Goal: Task Accomplishment & Management: Use online tool/utility

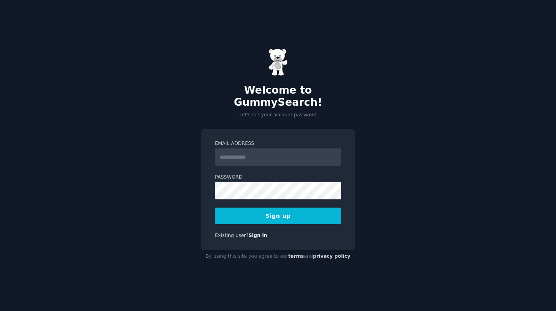
click at [257, 148] on input "Email Address" at bounding box center [278, 156] width 126 height 17
type input "**********"
click at [415, 166] on div "**********" at bounding box center [278, 155] width 556 height 311
click at [215, 199] on div at bounding box center [215, 199] width 0 height 0
click at [280, 211] on button "Sign up" at bounding box center [278, 216] width 126 height 16
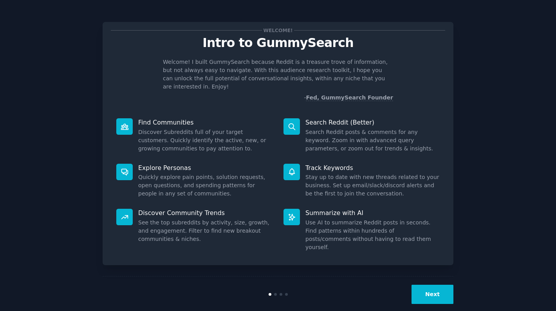
click at [443, 285] on button "Next" at bounding box center [433, 294] width 42 height 19
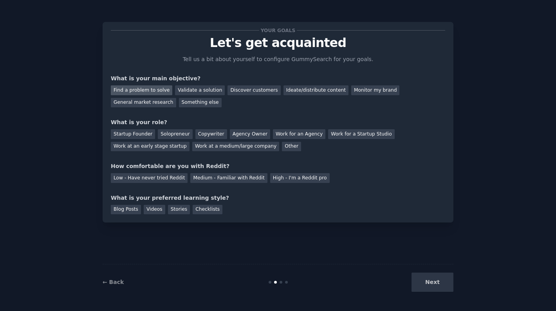
click at [149, 91] on div "Find a problem to solve" at bounding box center [142, 90] width 62 height 10
click at [199, 92] on div "Validate a solution" at bounding box center [200, 90] width 50 height 10
click at [157, 89] on div "Find a problem to solve" at bounding box center [142, 90] width 62 height 10
click at [175, 134] on div "Solopreneur" at bounding box center [175, 134] width 34 height 10
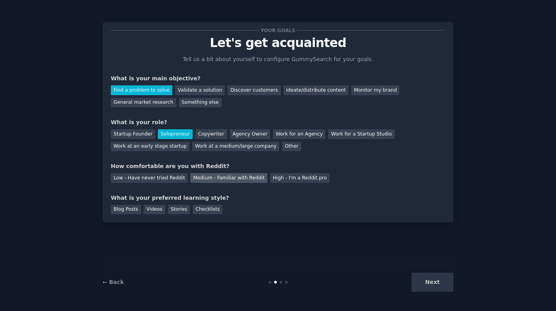
click at [205, 180] on div "Medium - Familiar with Reddit" at bounding box center [228, 178] width 77 height 10
click at [150, 212] on div "Videos" at bounding box center [155, 210] width 22 height 10
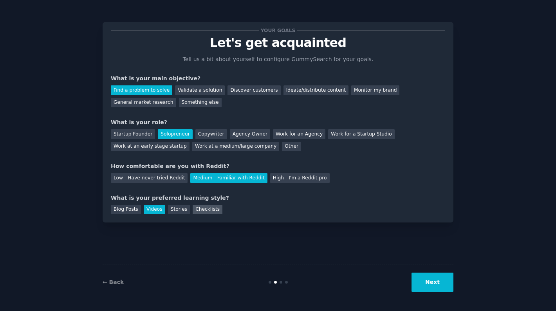
click at [208, 210] on div "Checklists" at bounding box center [208, 210] width 30 height 10
click at [163, 210] on div "Videos" at bounding box center [155, 210] width 22 height 10
click at [437, 288] on button "Next" at bounding box center [433, 282] width 42 height 19
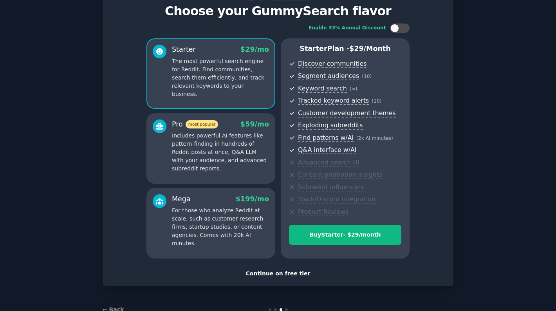
scroll to position [31, 0]
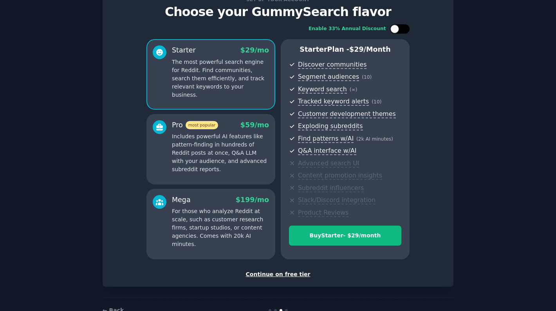
click at [400, 28] on div at bounding box center [400, 28] width 20 height 9
click at [401, 28] on div at bounding box center [405, 29] width 9 height 9
click at [400, 28] on div at bounding box center [400, 28] width 20 height 9
click at [401, 28] on div at bounding box center [405, 29] width 9 height 9
click at [400, 28] on div at bounding box center [400, 28] width 20 height 9
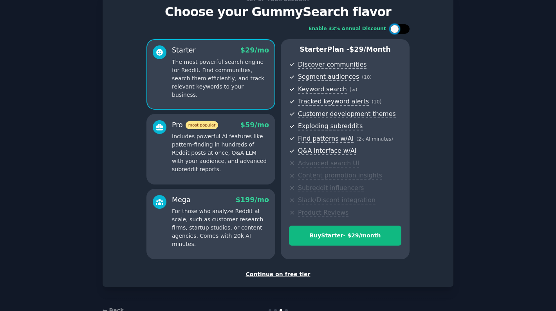
checkbox input "true"
click at [207, 179] on div "Pro most popular $ 59 $ 39 /mo Includes powerful AI features like pattern-findi…" at bounding box center [211, 149] width 129 height 71
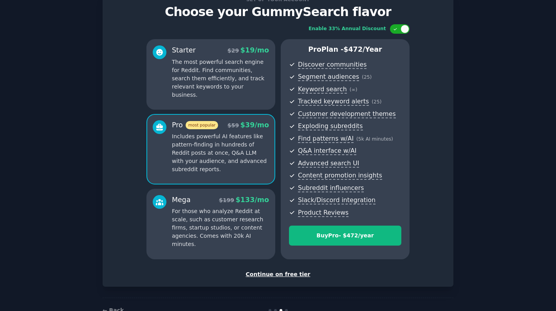
click at [287, 276] on div "Continue on free tier" at bounding box center [278, 274] width 335 height 8
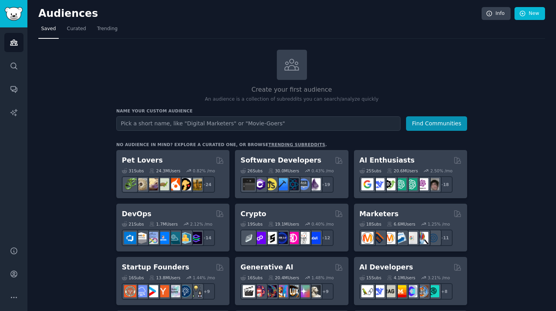
click at [210, 116] on div "Name your custom audience Audience Name Find Communities" at bounding box center [291, 119] width 351 height 23
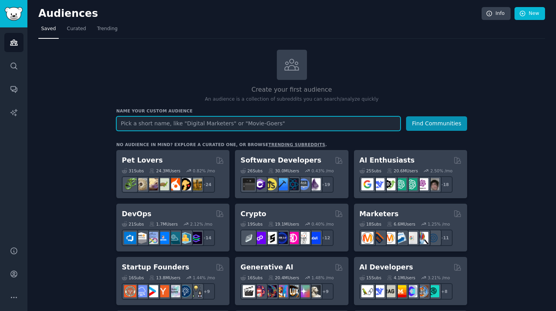
click at [208, 123] on input "text" at bounding box center [258, 123] width 284 height 14
click at [406, 116] on button "Find Communities" at bounding box center [436, 123] width 61 height 14
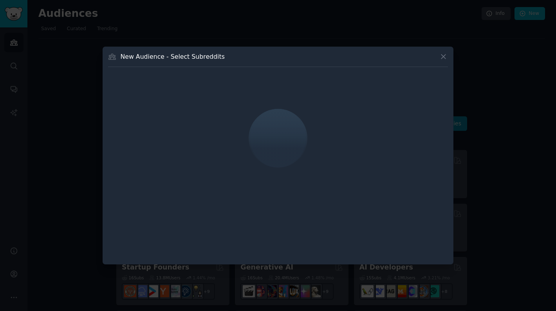
click at [445, 58] on icon at bounding box center [444, 56] width 4 height 4
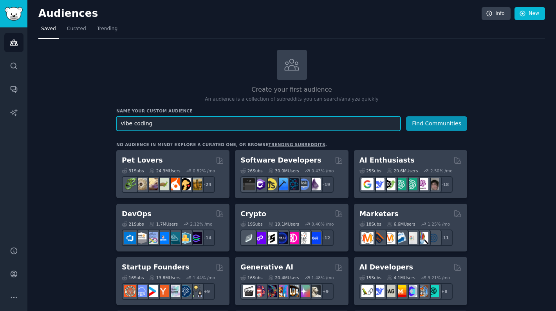
type input "vibe coding"
click at [406, 116] on button "Find Communities" at bounding box center [436, 123] width 61 height 14
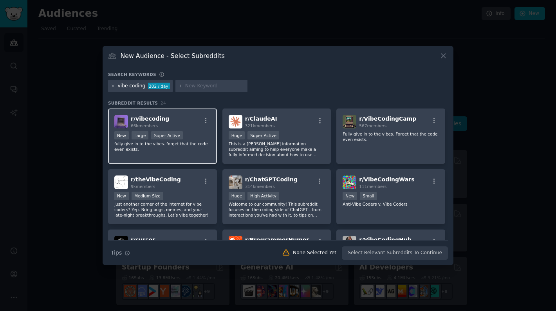
click at [179, 118] on div "r/ vibecoding 66k members" at bounding box center [162, 122] width 96 height 14
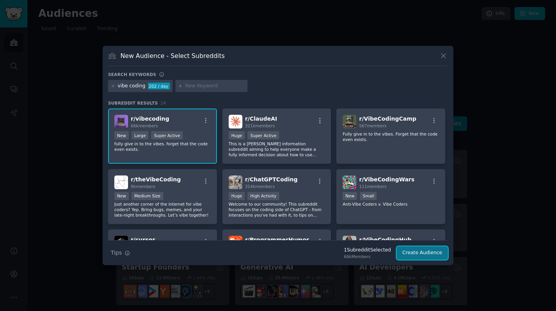
click at [425, 255] on button "Create Audience" at bounding box center [423, 252] width 52 height 13
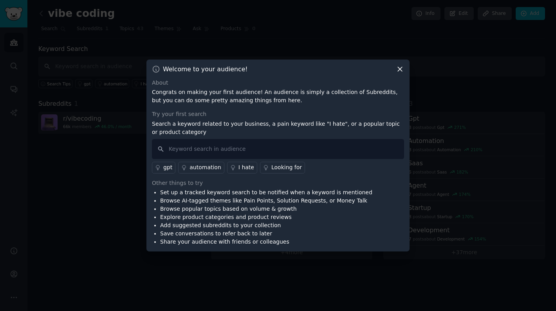
click at [400, 71] on icon at bounding box center [400, 69] width 8 height 8
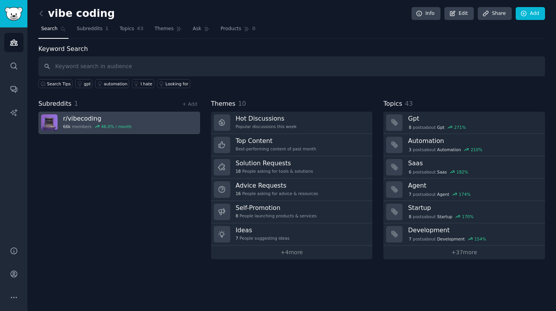
click at [137, 127] on link "r/ vibecoding 66k members 46.0 % / month" at bounding box center [119, 123] width 162 height 22
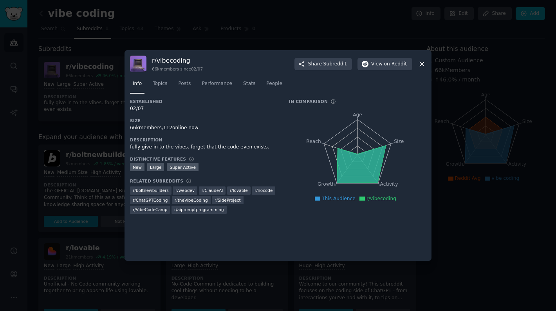
click at [421, 65] on icon at bounding box center [422, 64] width 8 height 8
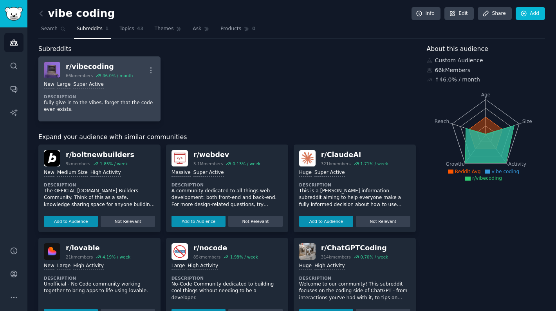
click at [119, 91] on div "New Large Super Active Description fully give in to the vibes. forget that the …" at bounding box center [99, 97] width 111 height 38
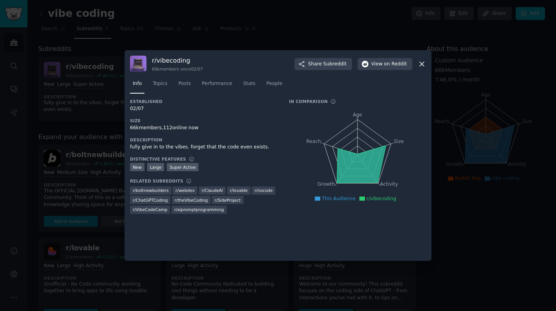
click at [420, 61] on icon at bounding box center [422, 64] width 8 height 8
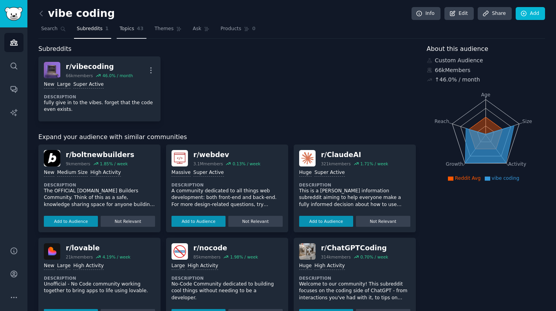
click at [130, 30] on span "Topics" at bounding box center [126, 28] width 14 height 7
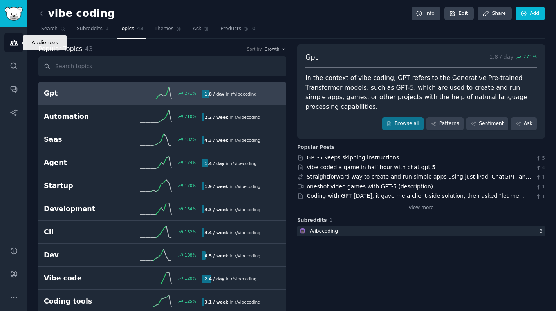
click at [15, 48] on link "Audiences" at bounding box center [13, 42] width 19 height 19
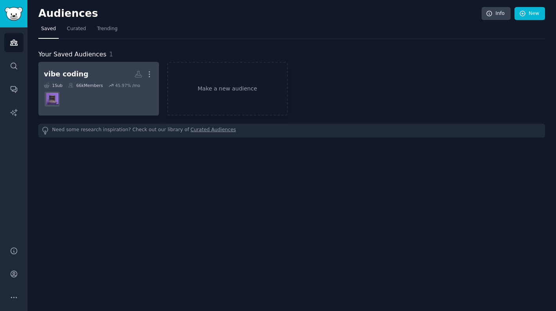
click at [92, 81] on div "vibe coding More 1 Sub 66k Members 45.97 % /mo" at bounding box center [99, 88] width 110 height 43
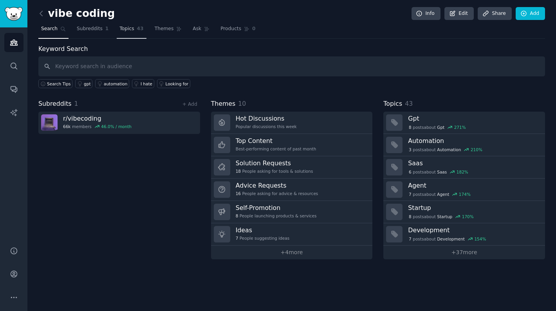
click at [127, 29] on span "Topics" at bounding box center [126, 28] width 14 height 7
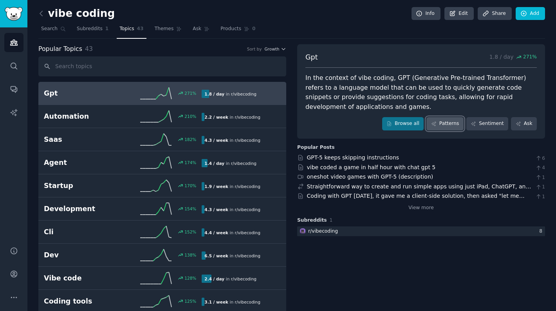
click at [442, 125] on link "Patterns" at bounding box center [445, 123] width 37 height 13
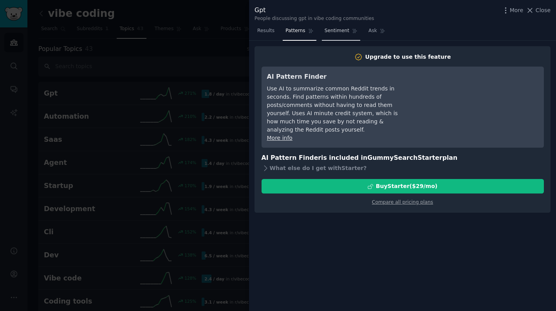
click at [327, 30] on span "Sentiment" at bounding box center [337, 30] width 25 height 7
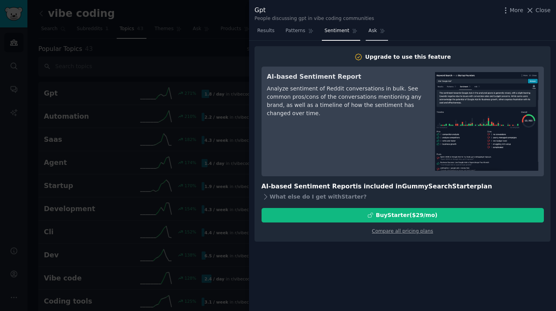
click at [380, 35] on link "Ask" at bounding box center [377, 33] width 22 height 16
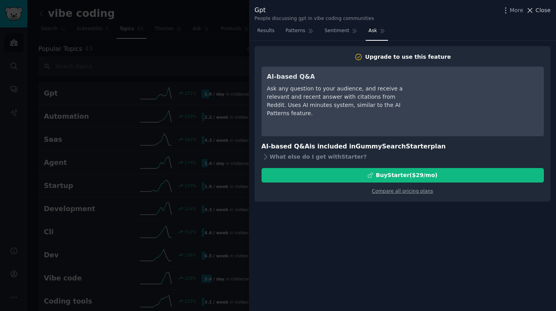
click at [540, 13] on span "Close" at bounding box center [543, 10] width 15 height 8
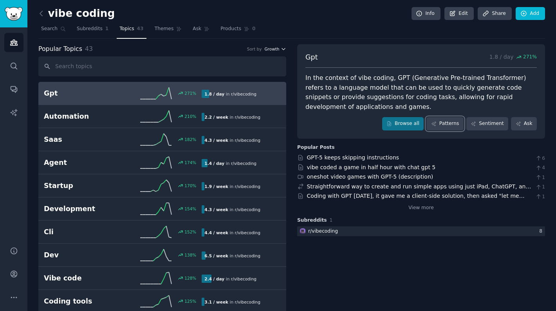
click at [281, 49] on icon "button" at bounding box center [283, 48] width 5 height 5
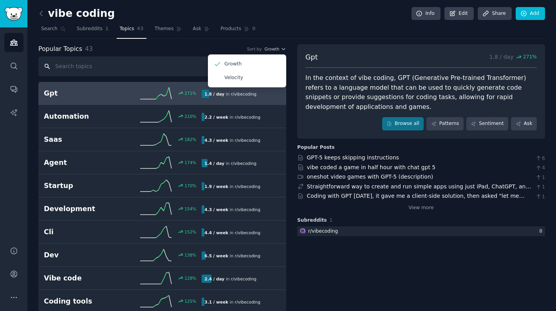
click at [181, 69] on input "text" at bounding box center [162, 66] width 248 height 20
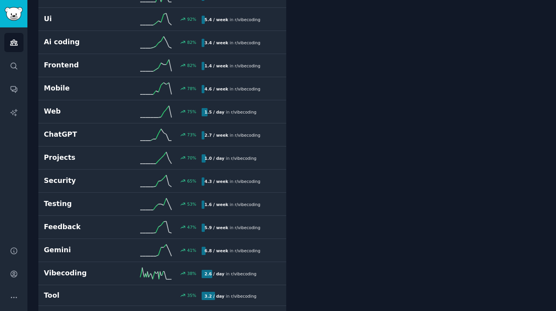
scroll to position [407, 0]
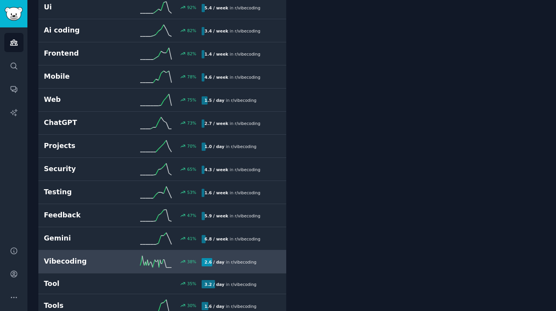
click at [96, 250] on link "Vibecoding 38 % 2.6 / day in r/ vibecoding" at bounding box center [162, 261] width 248 height 23
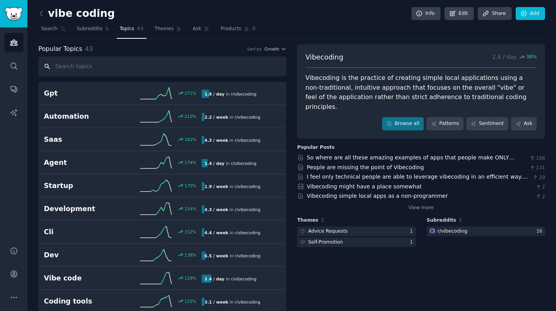
click at [94, 62] on input "text" at bounding box center [162, 66] width 248 height 20
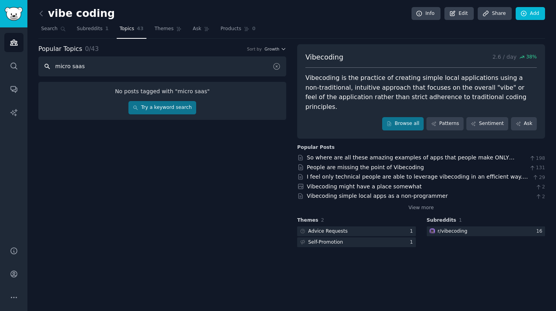
type input "micro saas"
click at [165, 109] on link "Try a keyword search" at bounding box center [163, 107] width 68 height 13
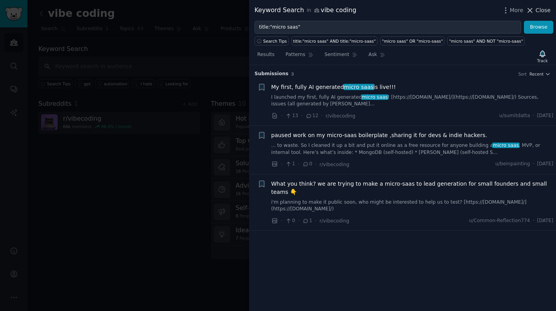
click at [540, 8] on span "Close" at bounding box center [543, 10] width 15 height 8
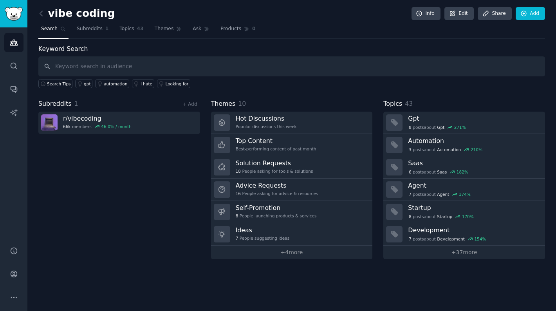
click at [42, 8] on link at bounding box center [43, 13] width 10 height 13
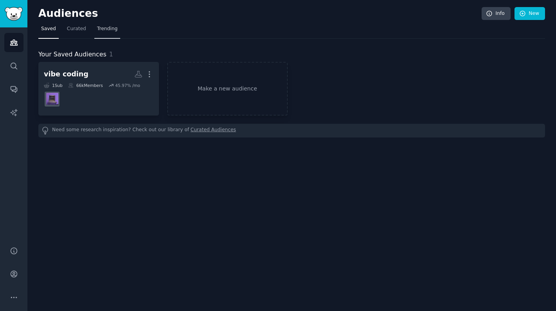
click at [116, 31] on link "Trending" at bounding box center [107, 31] width 26 height 16
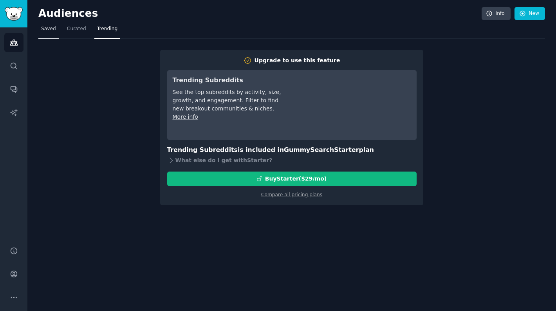
click at [50, 25] on link "Saved" at bounding box center [48, 31] width 20 height 16
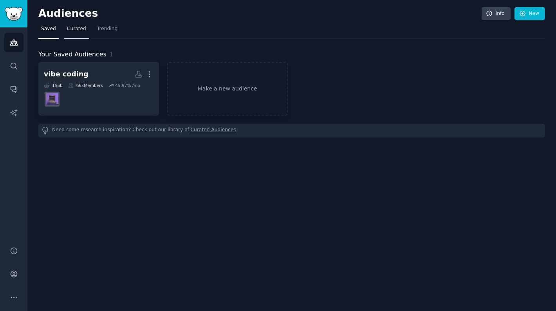
click at [80, 31] on span "Curated" at bounding box center [76, 28] width 19 height 7
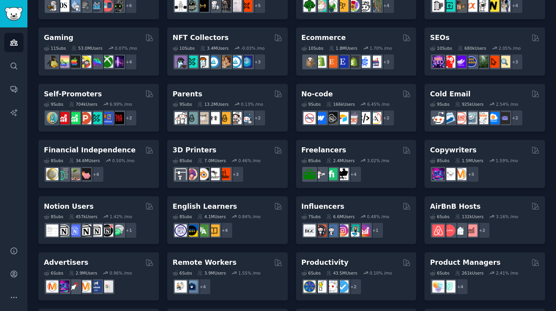
scroll to position [261, 0]
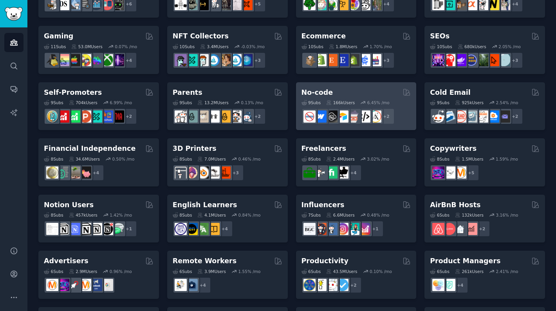
click at [319, 98] on div "9 Sub s 166k Users 6.45 % /mo + 2" at bounding box center [357, 110] width 110 height 27
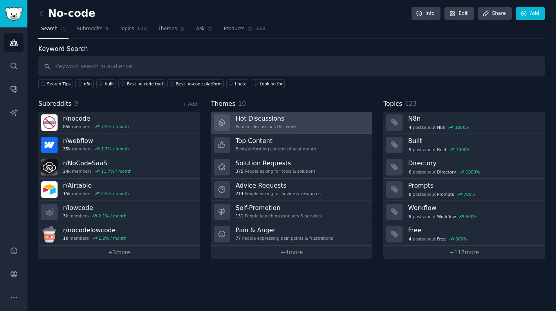
click at [275, 131] on link "Hot Discussions Popular discussions this week" at bounding box center [292, 123] width 162 height 22
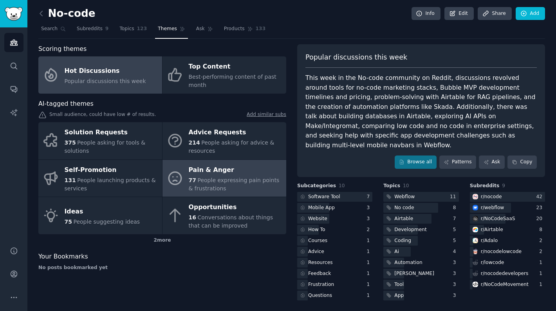
click at [233, 188] on div "77 People expressing pain points & frustrations" at bounding box center [236, 184] width 94 height 16
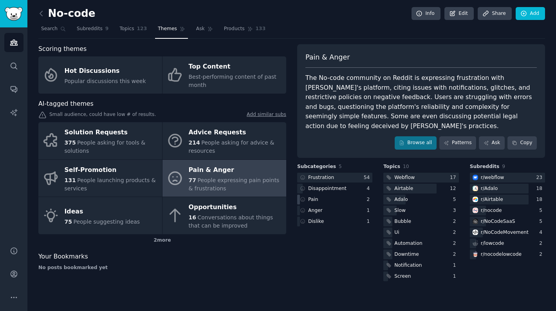
click at [317, 196] on div "Pain" at bounding box center [313, 199] width 10 height 7
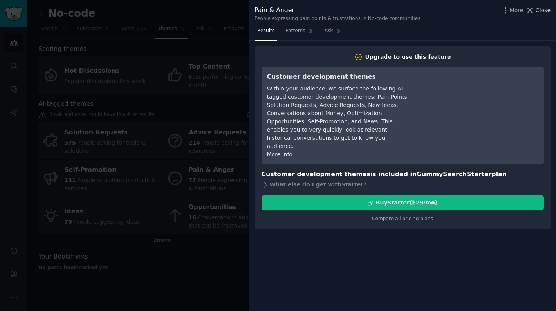
click at [536, 9] on button "Close" at bounding box center [538, 10] width 25 height 8
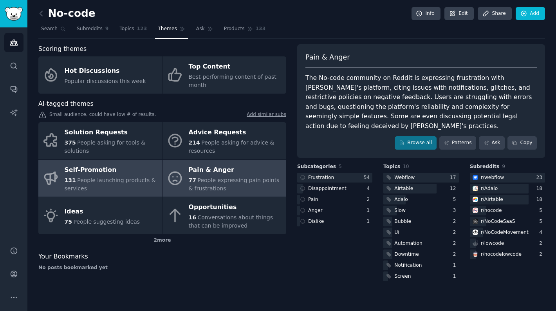
click at [95, 176] on div "131 People launching products & services" at bounding box center [112, 184] width 94 height 16
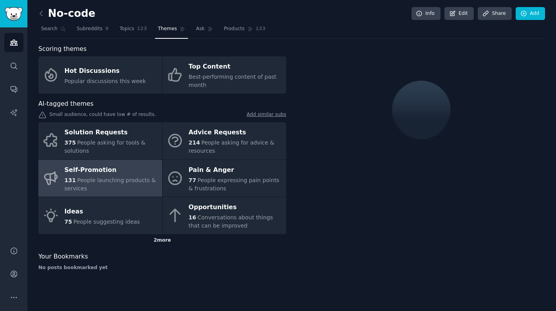
click at [157, 242] on div "2 more" at bounding box center [162, 240] width 248 height 13
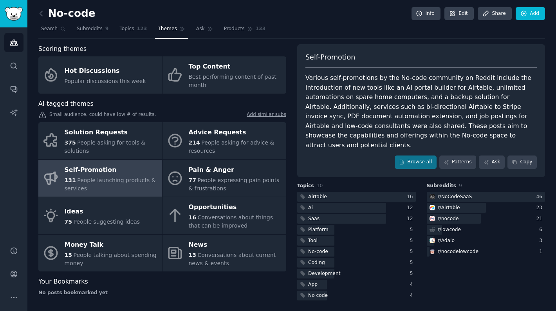
scroll to position [2, 0]
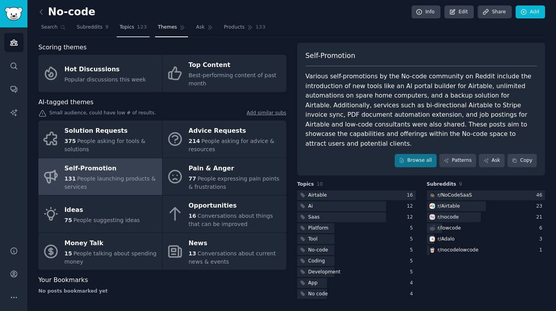
click at [125, 33] on link "Topics 123" at bounding box center [133, 29] width 33 height 16
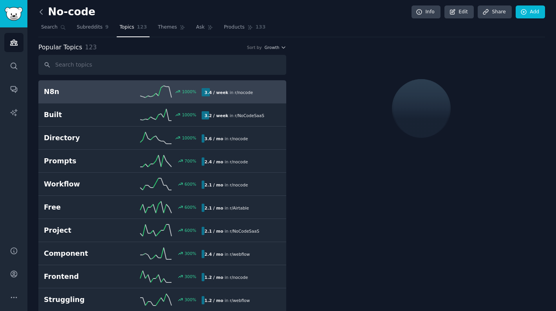
click at [45, 11] on icon at bounding box center [41, 12] width 8 height 8
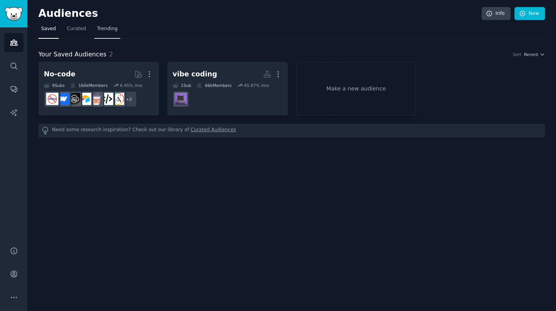
click at [109, 29] on span "Trending" at bounding box center [107, 28] width 20 height 7
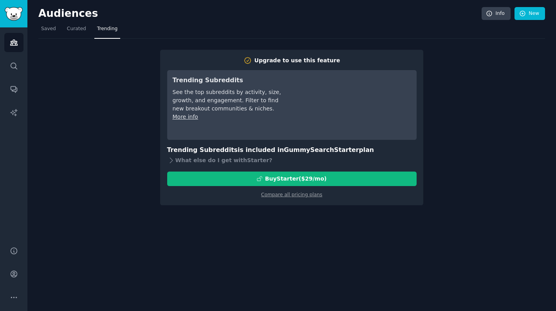
click at [55, 14] on h2 "Audiences" at bounding box center [260, 13] width 444 height 13
click at [18, 12] on img "Sidebar" at bounding box center [14, 14] width 18 height 14
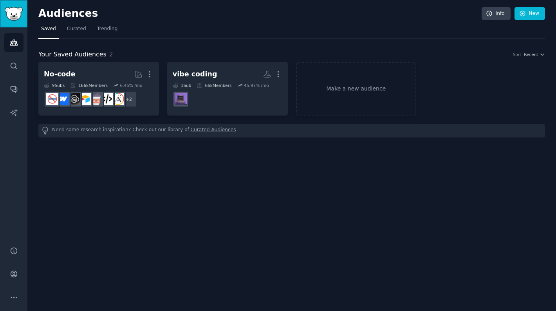
click at [18, 12] on img "Sidebar" at bounding box center [14, 14] width 18 height 14
click at [201, 132] on link "Curated Audiences" at bounding box center [213, 131] width 45 height 8
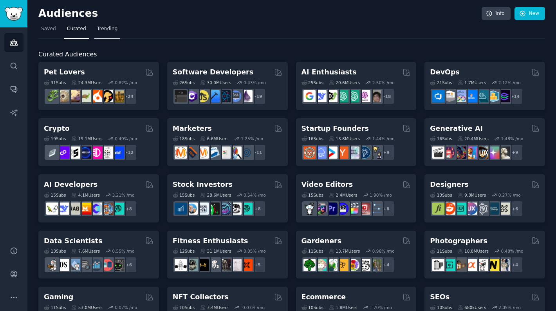
click at [105, 24] on link "Trending" at bounding box center [107, 31] width 26 height 16
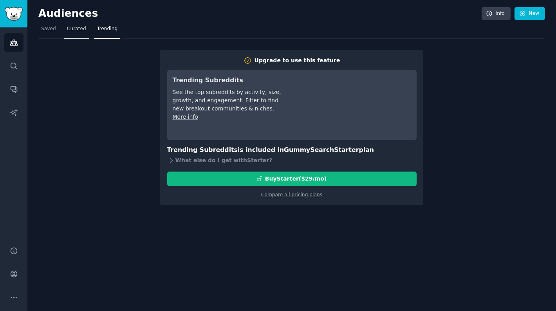
click at [65, 25] on link "Curated" at bounding box center [76, 31] width 25 height 16
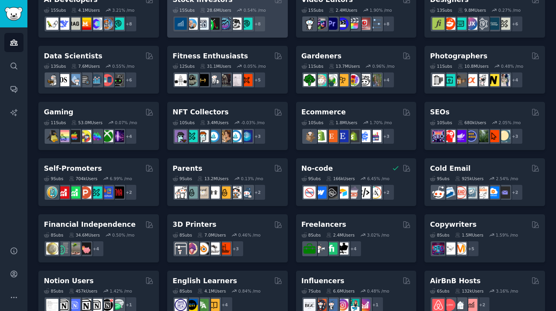
scroll to position [316, 0]
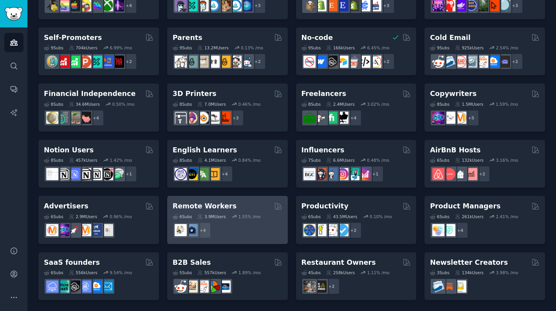
click at [245, 220] on div "6 Sub s 3.9M Users 1.55 % /mo + 4" at bounding box center [228, 224] width 110 height 27
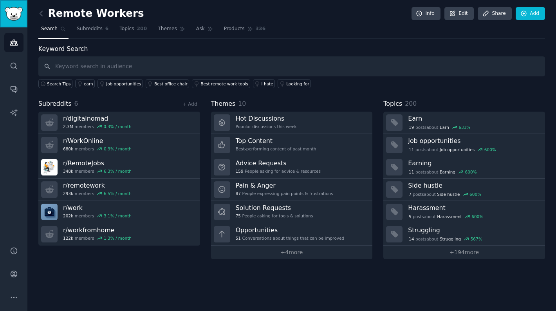
click at [16, 5] on link "Sidebar" at bounding box center [13, 13] width 27 height 27
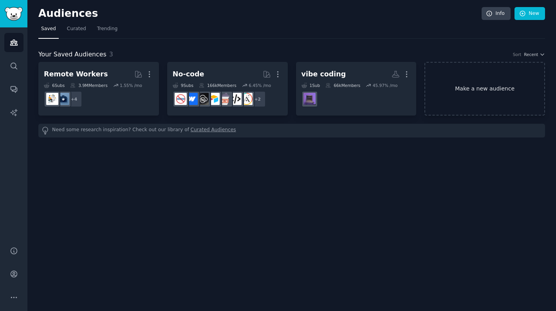
click at [485, 83] on link "Make a new audience" at bounding box center [485, 89] width 121 height 54
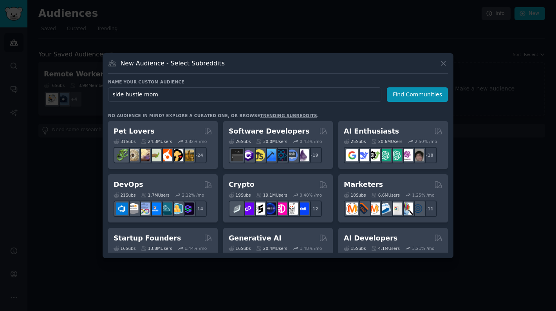
type input "side hustle moms"
click at [418, 91] on button "Find Communities" at bounding box center [417, 94] width 61 height 14
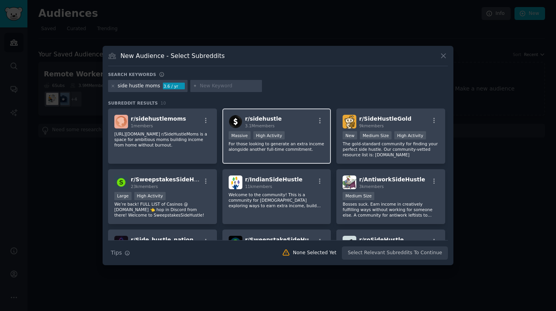
click at [280, 143] on p "For those looking to generate an extra income alongside another full-time commi…" at bounding box center [277, 146] width 96 height 11
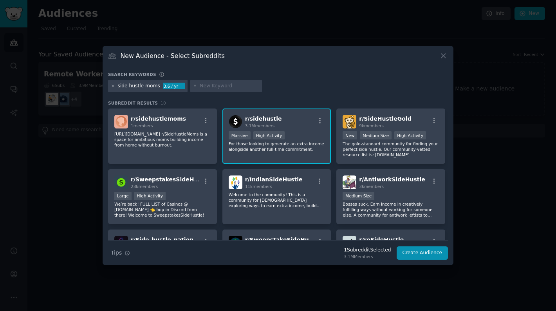
click at [152, 85] on div "side hustle moms" at bounding box center [139, 86] width 42 height 7
click at [114, 85] on icon at bounding box center [113, 86] width 2 height 2
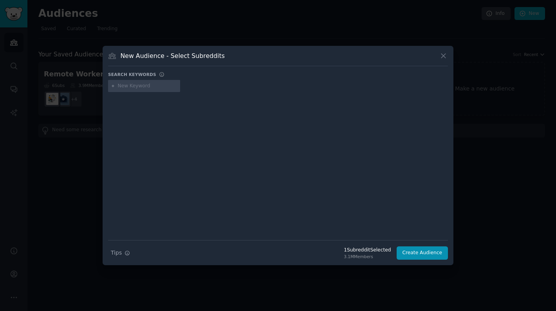
click at [158, 83] on input "text" at bounding box center [148, 86] width 60 height 7
type input "side hustle"
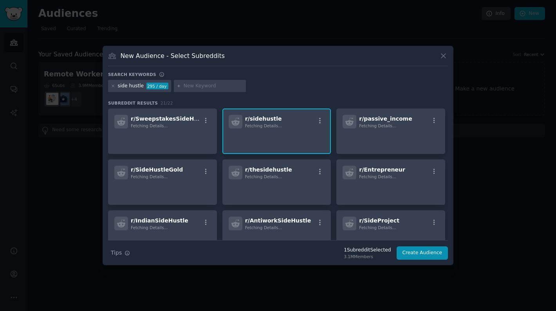
type input "w"
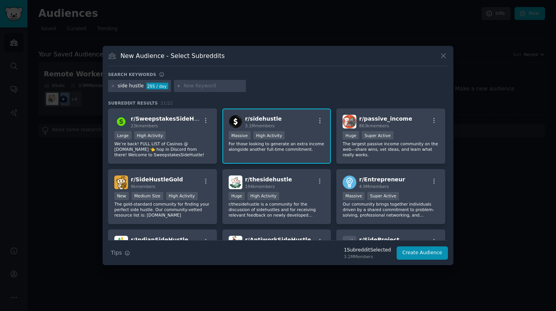
click at [267, 147] on p "For those looking to generate an extra income alongside another full-time commi…" at bounding box center [277, 146] width 96 height 11
click at [205, 85] on input "text" at bounding box center [214, 86] width 60 height 7
type input "h"
type input "stay at home moms"
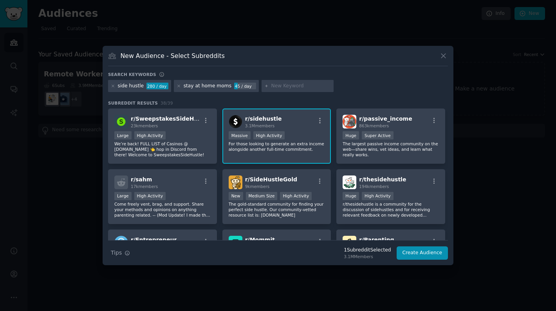
click at [280, 124] on div "r/ sidehustle 3.1M members" at bounding box center [277, 122] width 96 height 14
